Goal: Find contact information: Find contact information

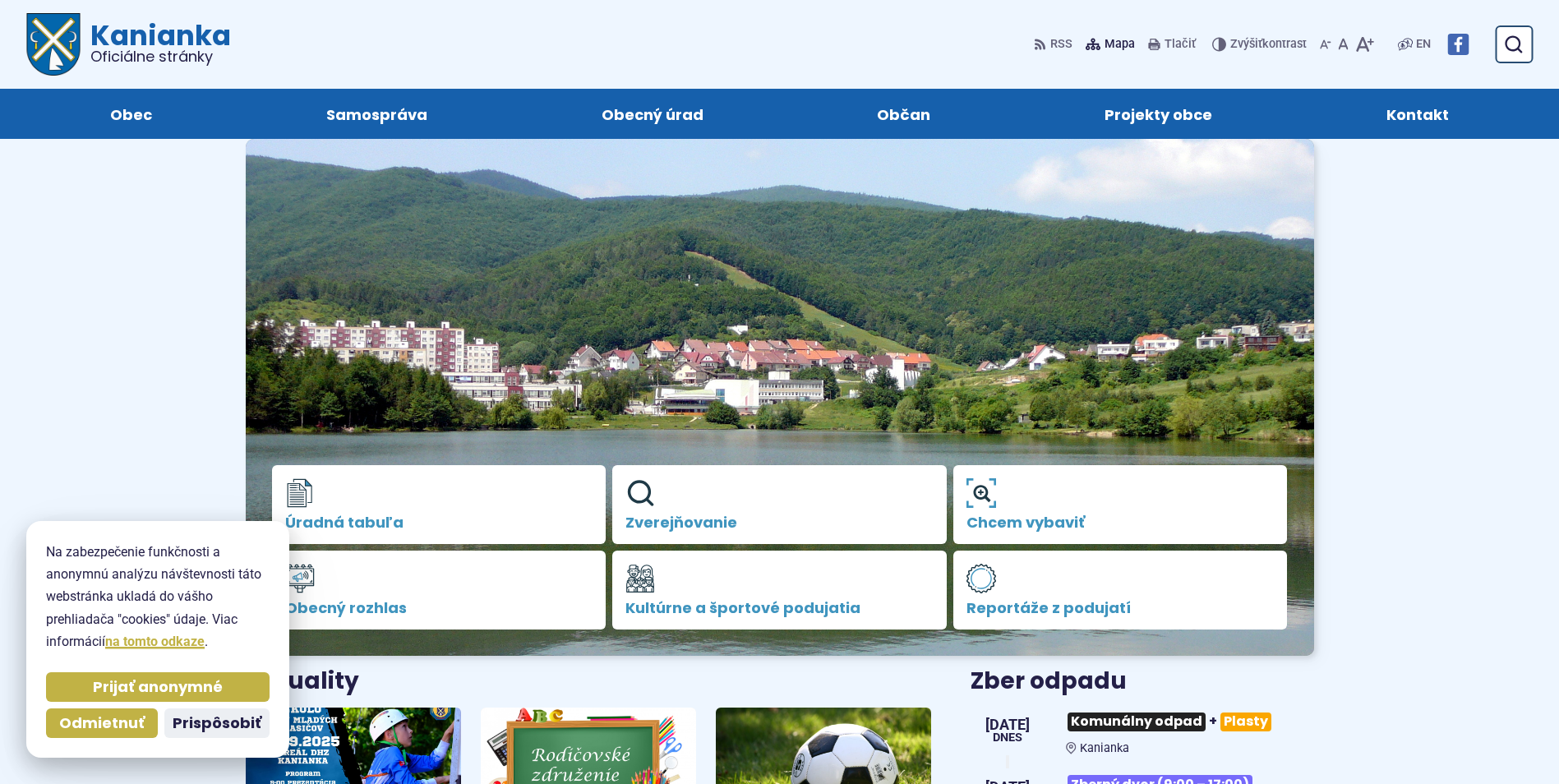
click at [1115, 43] on span "Mapa" at bounding box center [1119, 45] width 31 height 20
drag, startPoint x: 106, startPoint y: 684, endPoint x: 90, endPoint y: 678, distance: 17.1
click at [106, 683] on span "Prijať anonymné" at bounding box center [158, 687] width 130 height 19
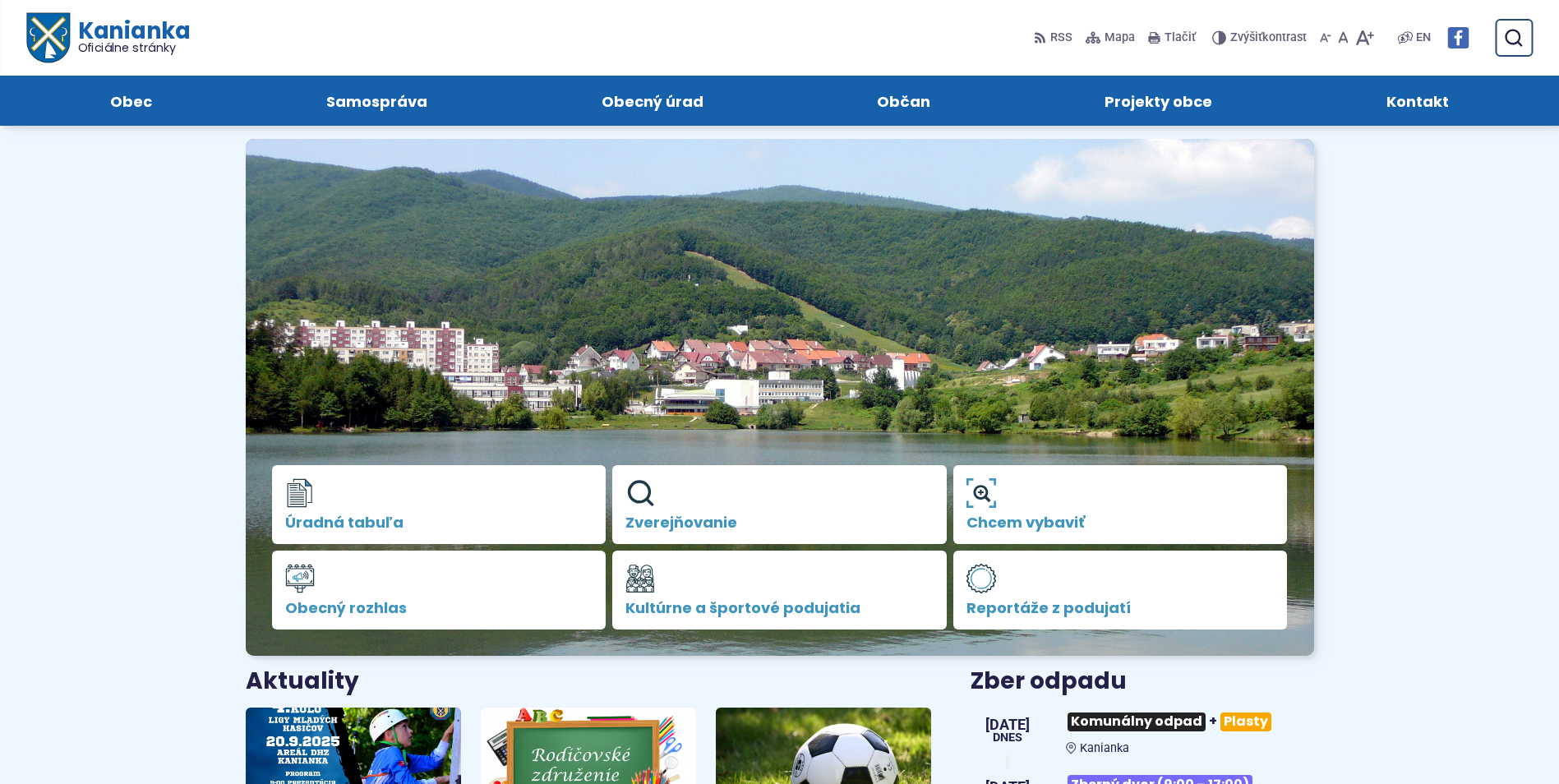
click at [1423, 104] on span "Kontakt" at bounding box center [1417, 101] width 62 height 50
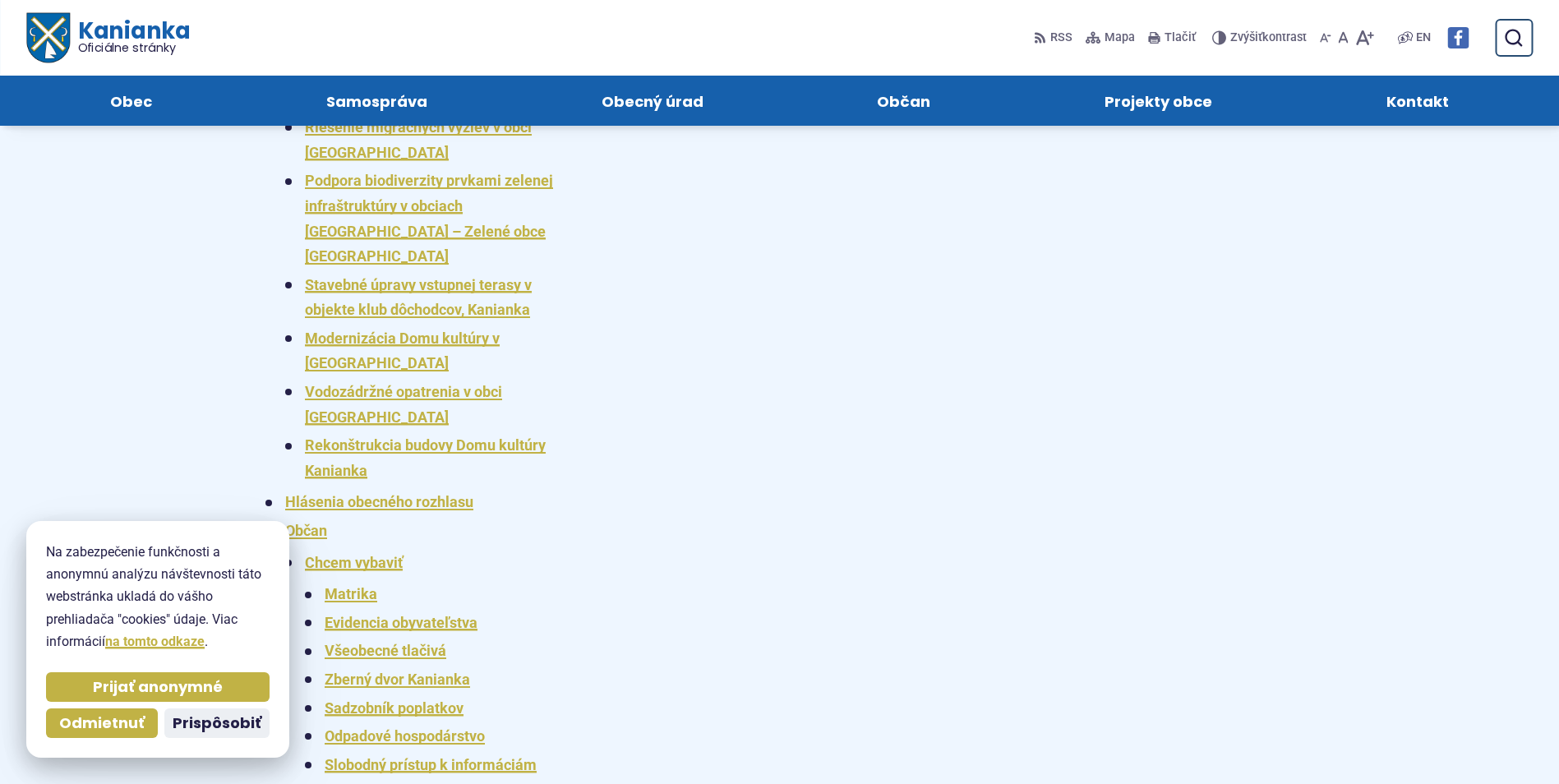
scroll to position [1884, 0]
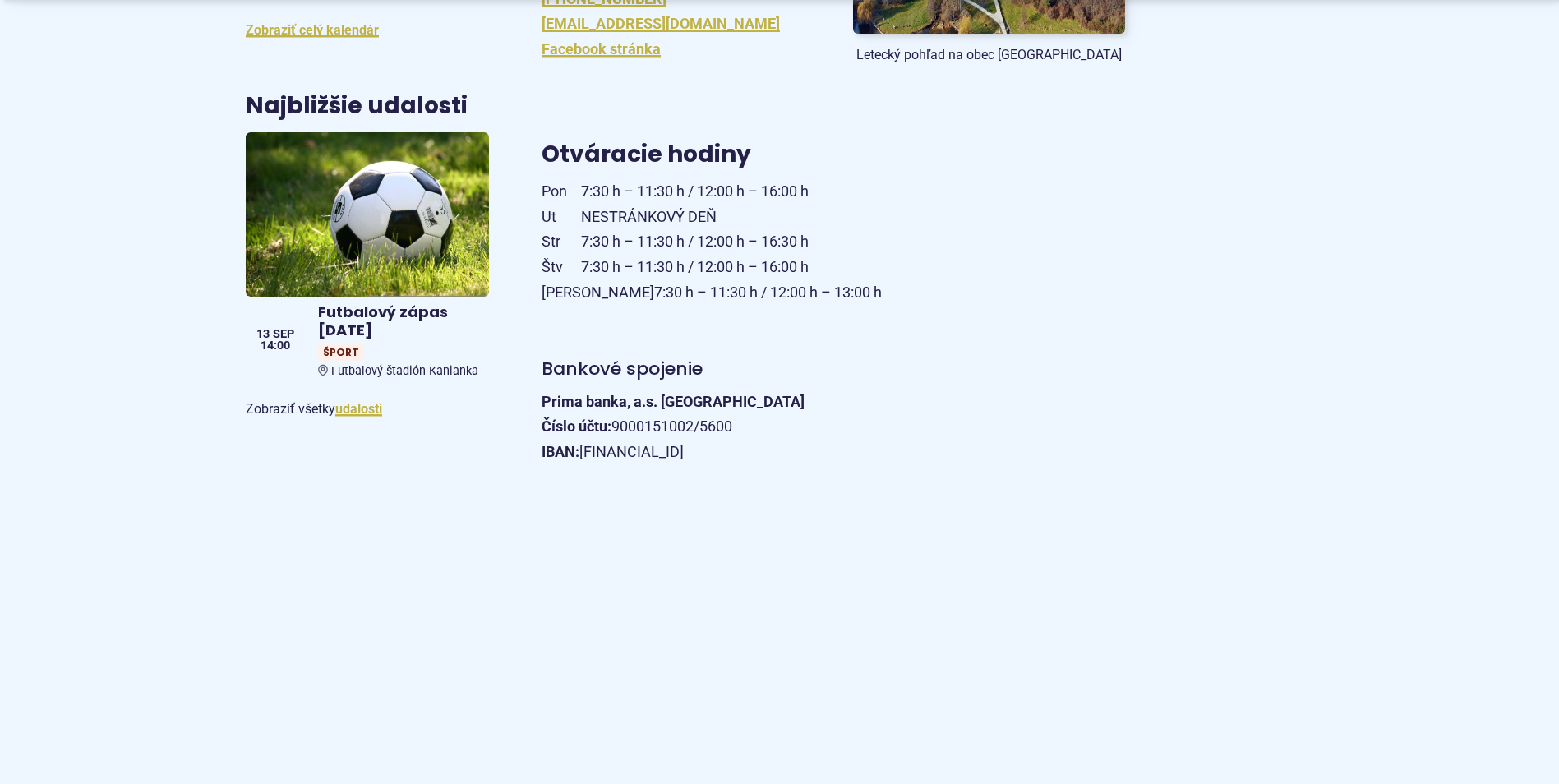
scroll to position [821, 0]
